Goal: Task Accomplishment & Management: Manage account settings

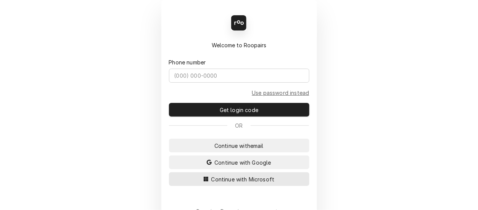
click at [231, 180] on span "Continue with Microsoft" at bounding box center [243, 179] width 66 height 8
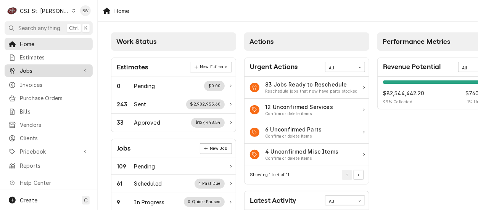
click at [40, 67] on span "Jobs" at bounding box center [49, 71] width 58 height 8
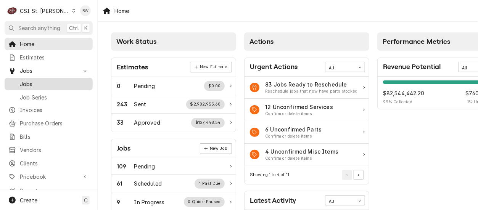
click at [47, 85] on span "Jobs" at bounding box center [54, 84] width 69 height 8
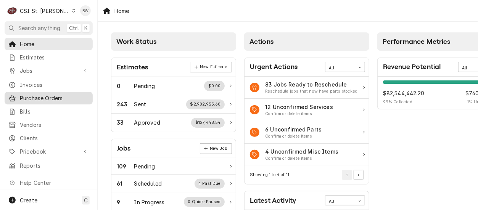
click at [42, 101] on link "Purchase Orders" at bounding box center [49, 98] width 88 height 13
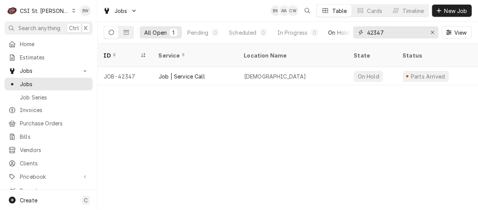
drag, startPoint x: 403, startPoint y: 35, endPoint x: 332, endPoint y: 33, distance: 71.3
click at [337, 34] on div "All Open 1 Pending 0 Scheduled 0 In Progress 0 On Hold 1 Completed 0 42347 View" at bounding box center [288, 32] width 368 height 21
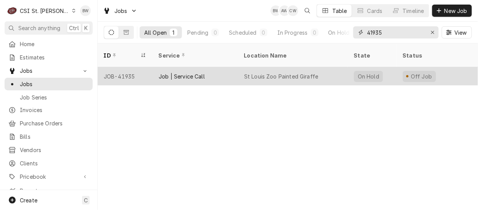
type input "41935"
click at [127, 67] on div "JOB-41935" at bounding box center [125, 76] width 55 height 18
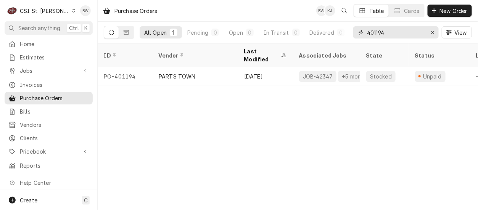
drag, startPoint x: 407, startPoint y: 32, endPoint x: 355, endPoint y: 32, distance: 51.9
click at [355, 32] on div "401194" at bounding box center [395, 32] width 85 height 12
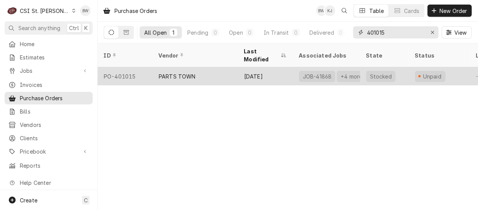
type input "401015"
click at [133, 67] on div "PO-401015" at bounding box center [125, 76] width 55 height 18
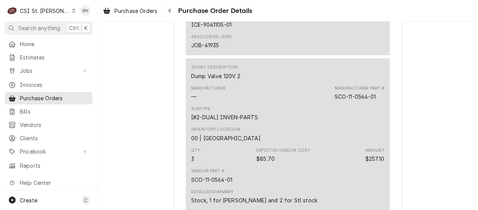
scroll to position [877, 0]
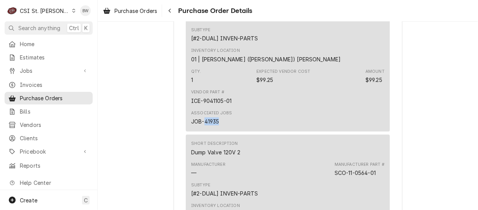
drag, startPoint x: 217, startPoint y: 145, endPoint x: 202, endPoint y: 145, distance: 14.9
click at [202, 125] on div "Associated Jobs JOB-41935" at bounding box center [211, 117] width 41 height 15
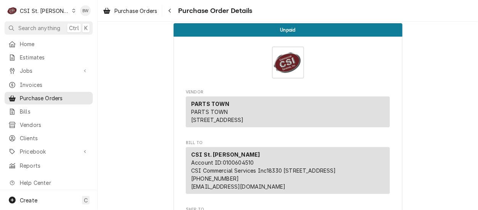
scroll to position [0, 0]
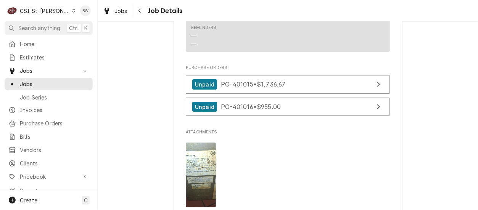
scroll to position [801, 0]
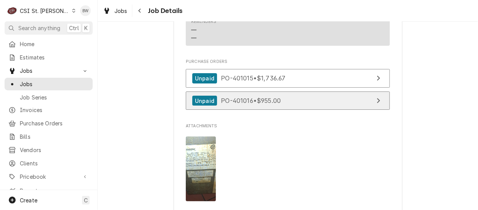
click at [234, 104] on span "PO-401016 • $955.00" at bounding box center [251, 101] width 60 height 8
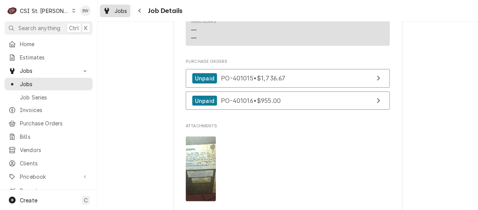
click at [123, 13] on span "Jobs" at bounding box center [120, 11] width 13 height 8
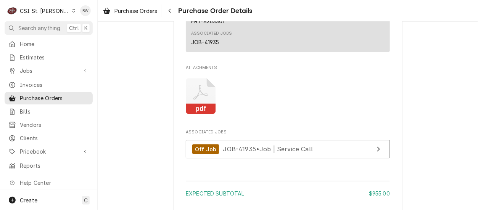
scroll to position [613, 0]
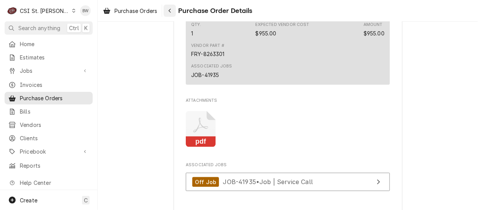
click at [169, 11] on icon "Navigate back" at bounding box center [169, 10] width 3 height 5
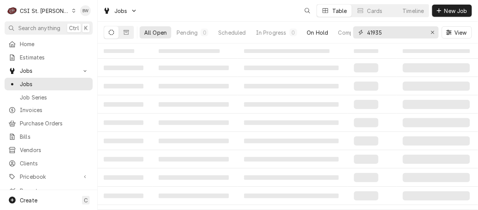
click at [350, 36] on div "All Open Pending 0 Scheduled In Progress 0 On Hold Completed 41935 View" at bounding box center [288, 32] width 368 height 21
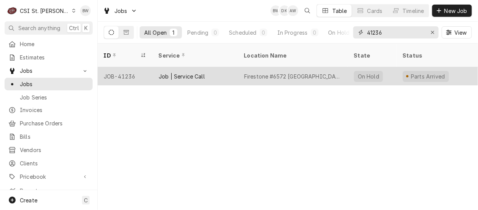
type input "41236"
click at [131, 67] on div "JOB-41236" at bounding box center [125, 76] width 55 height 18
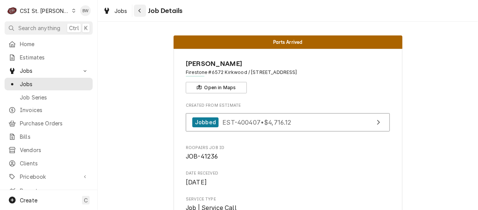
click at [141, 12] on icon "Navigate back" at bounding box center [139, 10] width 3 height 5
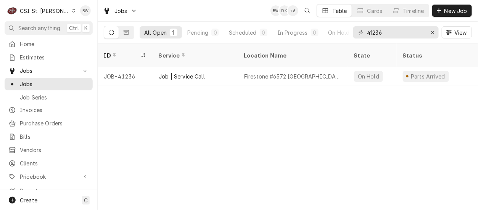
click at [167, 133] on div "ID Service Location Name State Status Labels Techs Date Received Client Locatio…" at bounding box center [288, 126] width 380 height 167
drag, startPoint x: 383, startPoint y: 32, endPoint x: 350, endPoint y: 30, distance: 32.8
click at [352, 30] on div "All Open 1 Pending 0 Scheduled 0 In Progress 0 On Hold 1 Completed 0 41236 View" at bounding box center [288, 32] width 368 height 21
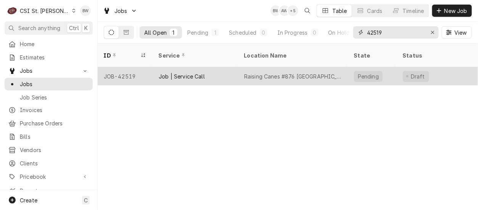
type input "42519"
click at [134, 67] on div "JOB-42519" at bounding box center [125, 76] width 55 height 18
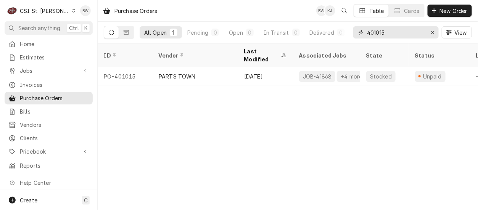
drag, startPoint x: 393, startPoint y: 34, endPoint x: 378, endPoint y: 35, distance: 14.5
click at [378, 35] on input "401015" at bounding box center [395, 32] width 57 height 12
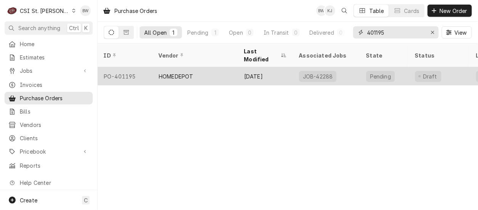
type input "401195"
click at [133, 67] on div "PO-401195" at bounding box center [125, 76] width 55 height 18
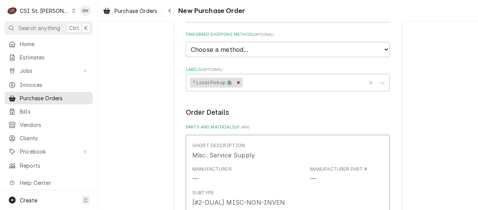
scroll to position [267, 0]
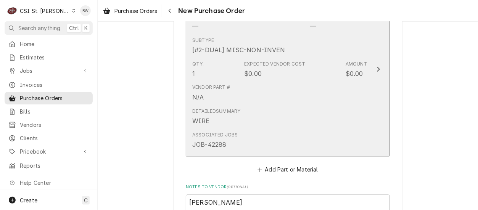
click at [287, 83] on div "Vendor Part # N/A" at bounding box center [279, 93] width 175 height 24
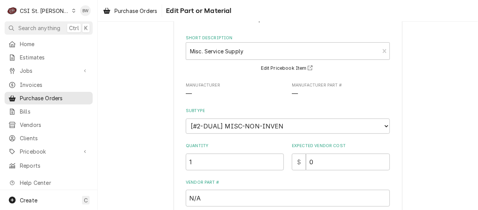
scroll to position [38, 0]
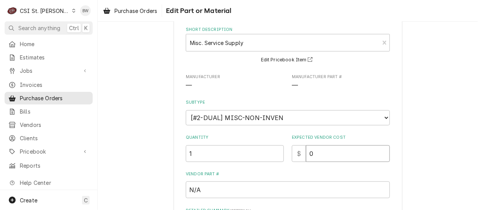
drag, startPoint x: 328, startPoint y: 153, endPoint x: 276, endPoint y: 153, distance: 52.2
click at [276, 153] on div "Quantity 1 Expected Vendor Cost $ 0" at bounding box center [288, 148] width 204 height 27
type textarea "x"
type input "4"
type textarea "x"
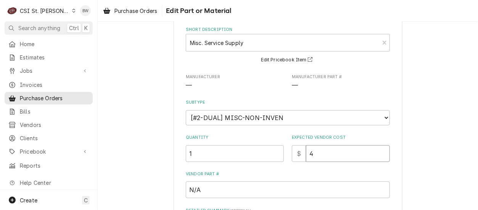
type input "48"
type textarea "x"
type input "48.0"
type textarea "x"
type input "48.00"
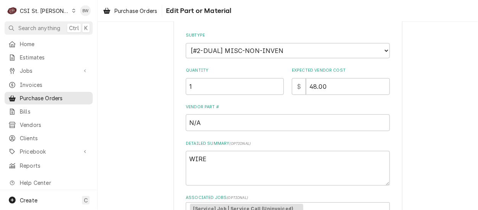
scroll to position [153, 0]
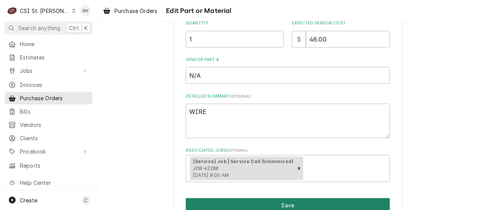
click at [263, 205] on button "Save" at bounding box center [288, 205] width 204 height 14
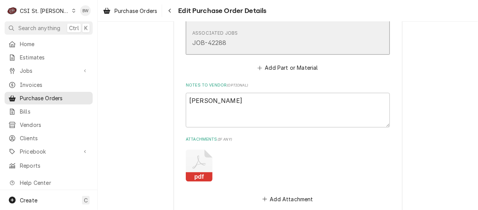
scroll to position [487, 0]
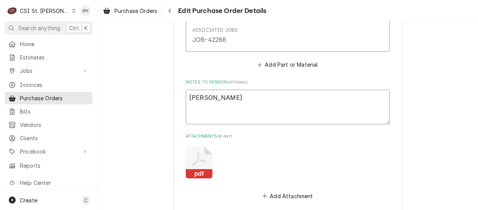
click at [253, 107] on textarea "BRAD COPE" at bounding box center [288, 107] width 204 height 34
type textarea "x"
type textarea "BRAD COPE"
type textarea "x"
type textarea "BRAD COPE w"
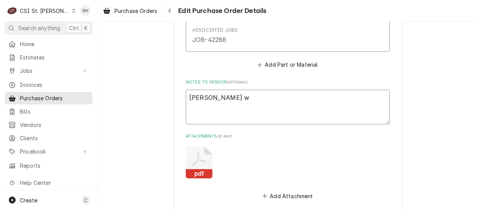
type textarea "x"
type textarea "BRAD COPE wi"
type textarea "x"
type textarea "BRAD COPE wir"
type textarea "x"
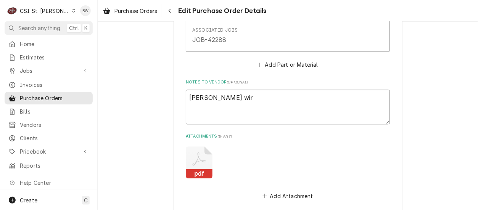
type textarea "BRAD COPE wire"
type textarea "x"
type textarea "BRAD COPE wire"
type textarea "x"
type textarea "BRAD COPE wire s"
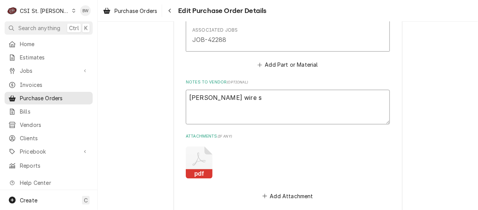
type textarea "x"
type textarea "BRAD COPE wire st"
type textarea "x"
type textarea "BRAD COPE wire stra"
type textarea "x"
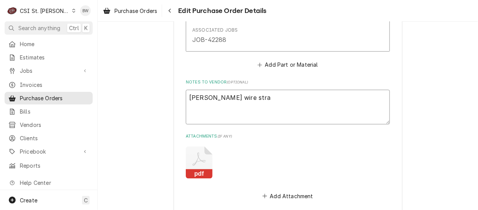
type textarea "BRAD COPE wire stran"
type textarea "x"
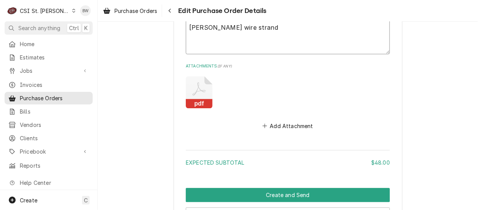
scroll to position [601, 0]
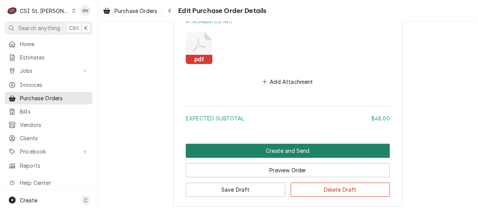
type textarea "BRAD COPE wire strand"
click at [258, 153] on button "Create and Send" at bounding box center [288, 151] width 204 height 14
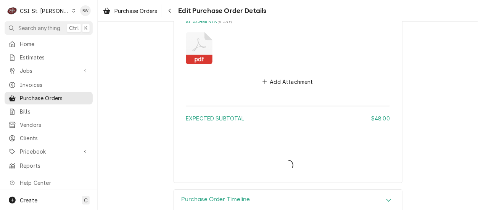
type textarea "x"
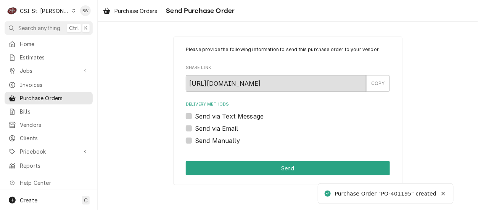
click at [209, 140] on label "Send Manually" at bounding box center [217, 140] width 45 height 9
click at [209, 140] on input "Send Manually" at bounding box center [297, 144] width 204 height 17
checkbox input "true"
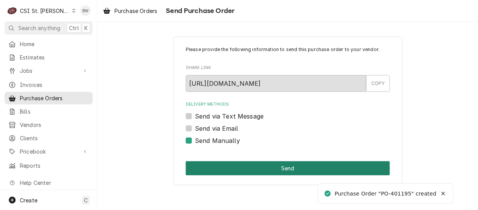
click at [234, 167] on button "Send" at bounding box center [288, 168] width 204 height 14
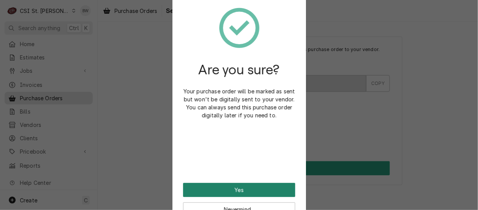
click at [226, 189] on button "Yes" at bounding box center [239, 190] width 112 height 14
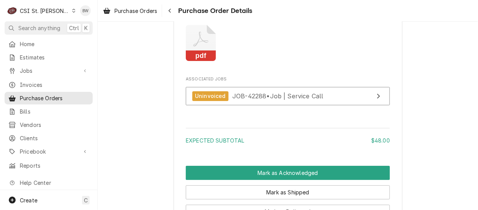
scroll to position [811, 0]
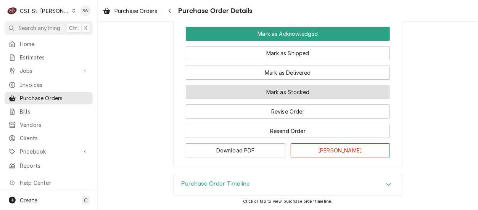
click at [256, 89] on button "Mark as Stocked" at bounding box center [288, 92] width 204 height 14
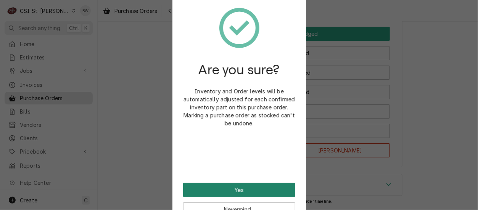
click at [234, 190] on button "Yes" at bounding box center [239, 190] width 112 height 14
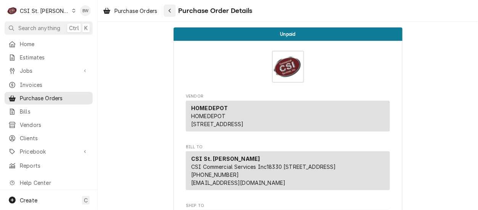
click at [167, 9] on div "Navigate back" at bounding box center [170, 11] width 8 height 8
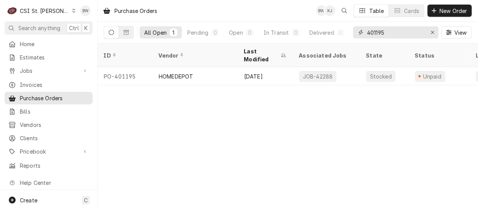
drag, startPoint x: 388, startPoint y: 34, endPoint x: 355, endPoint y: 30, distance: 33.7
click at [355, 30] on div "401195" at bounding box center [395, 32] width 85 height 12
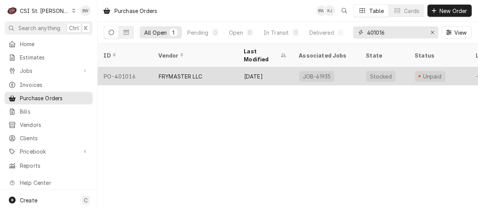
type input "401016"
click at [128, 67] on div "PO-401016" at bounding box center [125, 76] width 55 height 18
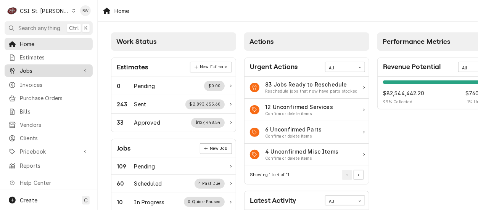
click at [35, 67] on span "Jobs" at bounding box center [49, 71] width 58 height 8
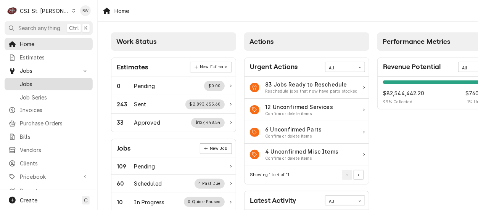
click at [34, 83] on span "Jobs" at bounding box center [54, 84] width 69 height 8
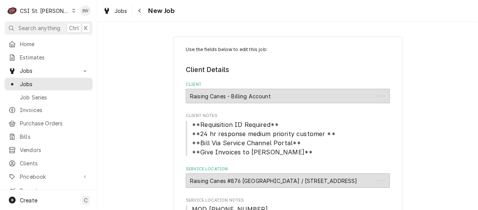
type textarea "x"
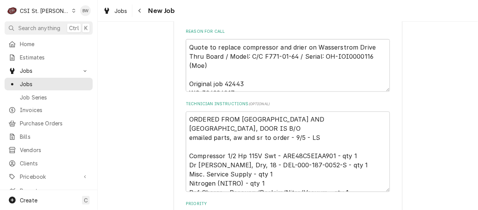
scroll to position [419, 0]
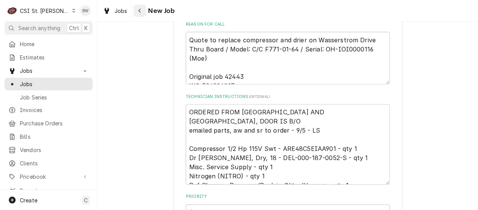
click at [140, 9] on icon "Navigate back" at bounding box center [139, 11] width 2 height 4
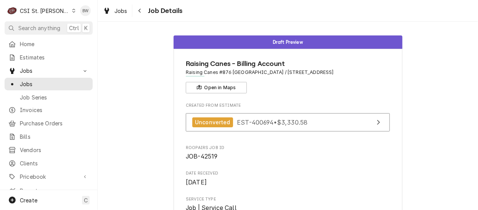
click at [72, 10] on icon "Dynamic Content Wrapper" at bounding box center [73, 11] width 3 height 4
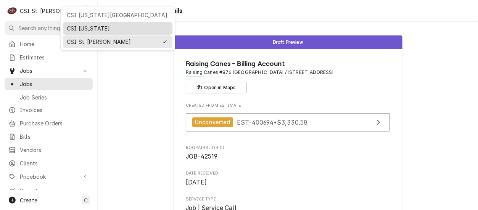
click at [71, 26] on div "CSI [US_STATE]" at bounding box center [118, 28] width 102 height 8
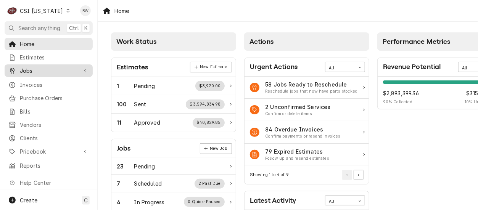
click at [45, 70] on span "Jobs" at bounding box center [49, 71] width 58 height 8
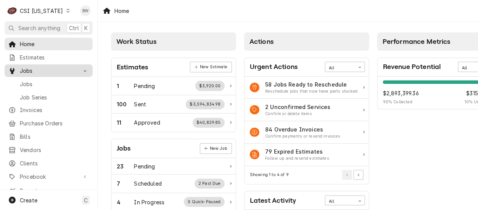
click at [34, 70] on span "Jobs" at bounding box center [49, 71] width 58 height 8
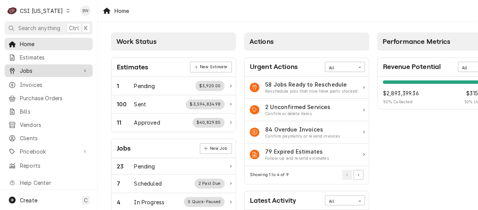
click at [33, 71] on span "Jobs" at bounding box center [49, 71] width 58 height 8
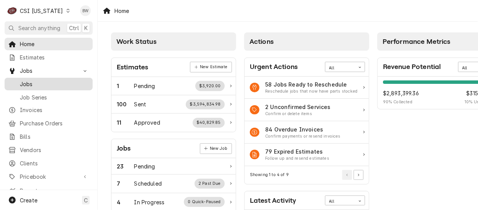
click at [31, 80] on span "Jobs" at bounding box center [54, 84] width 69 height 8
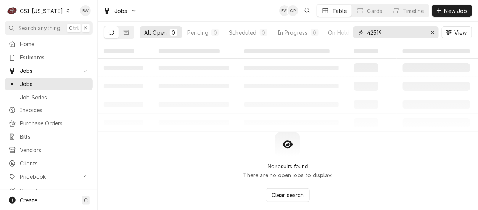
drag, startPoint x: 384, startPoint y: 32, endPoint x: 353, endPoint y: 32, distance: 30.9
click at [357, 32] on div "42519" at bounding box center [395, 32] width 85 height 12
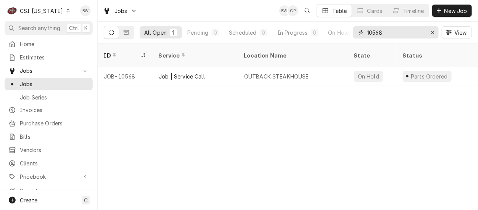
type input "10568"
